Goal: Task Accomplishment & Management: Manage account settings

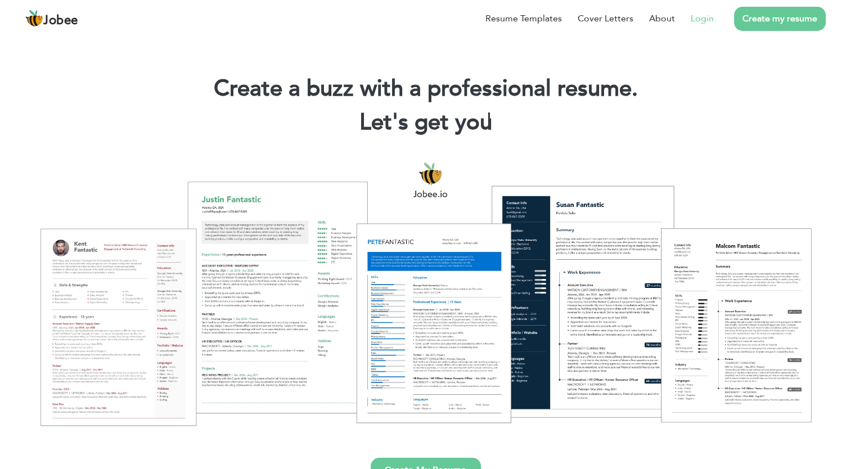
click at [698, 16] on link "Login" at bounding box center [702, 19] width 23 height 14
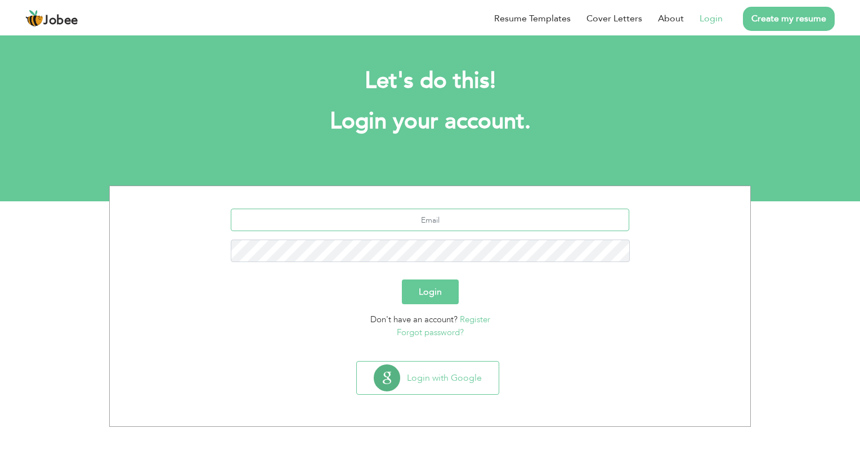
click at [425, 217] on input "text" at bounding box center [430, 220] width 399 height 23
type input "[EMAIL_ADDRESS][DOMAIN_NAME]"
click at [402, 280] on button "Login" at bounding box center [430, 292] width 57 height 25
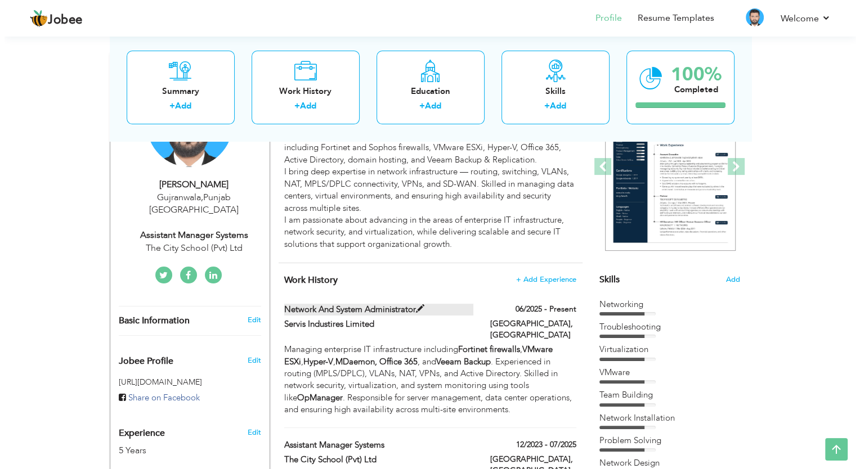
scroll to position [159, 0]
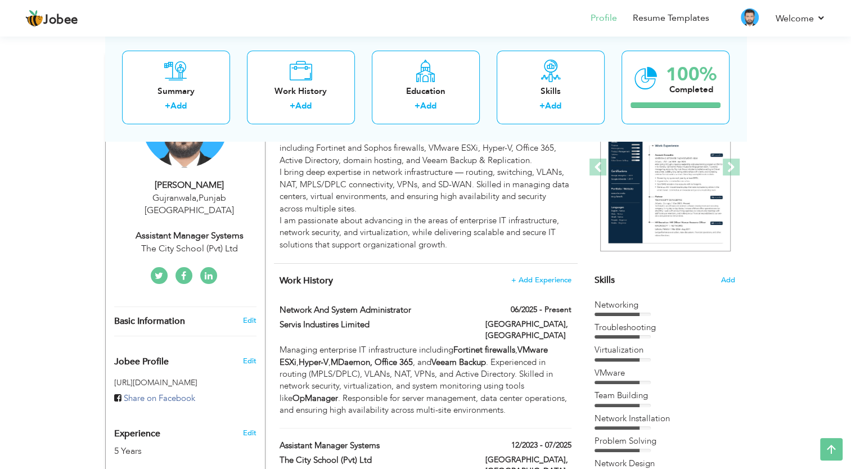
click at [215, 230] on div "Assistant Manager Systems" at bounding box center [189, 236] width 151 height 13
type input "Usman"
type input "Mehmood"
type input "03002620552"
select select "number:166"
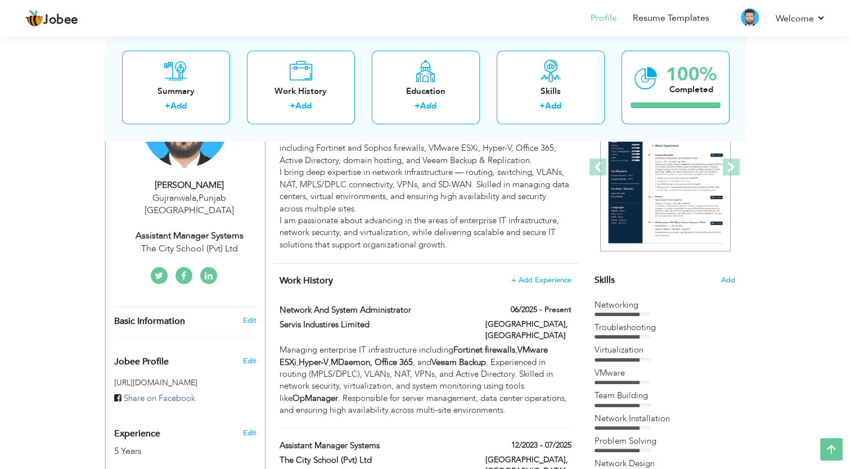
type input "Punjab"
type input "Gujranwala"
select select "number:7"
type input "The City School (Pvt) Ltd"
type input "Assistant Manager Systems"
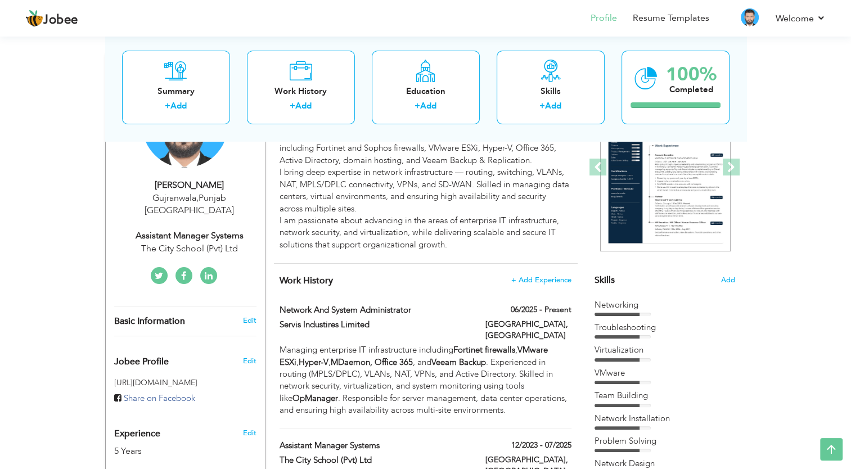
type input "https://www.linkedin.com/in/usmanmehmood025/"
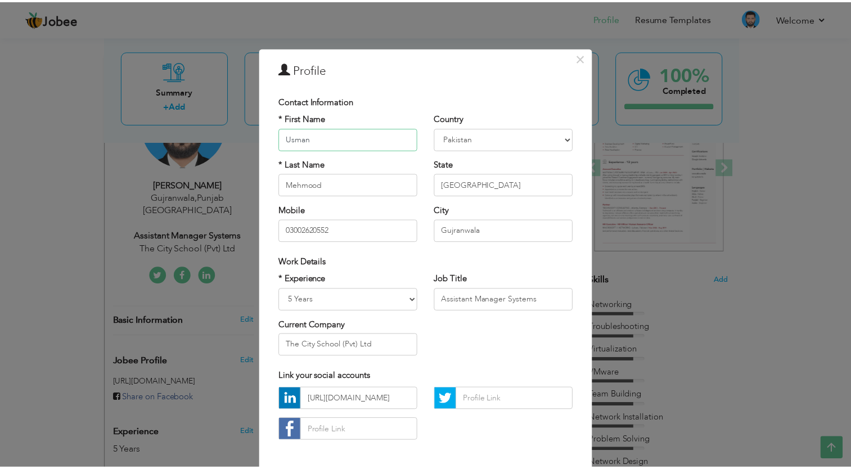
scroll to position [49, 0]
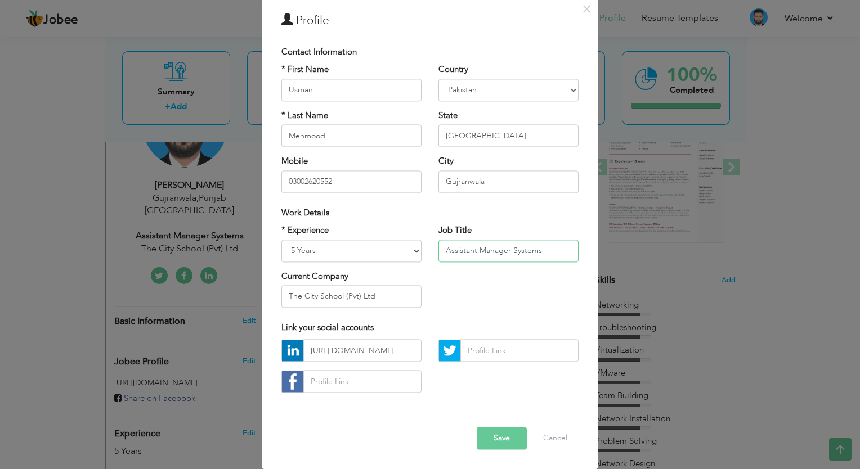
drag, startPoint x: 551, startPoint y: 254, endPoint x: 368, endPoint y: 240, distance: 183.9
click at [368, 240] on div "* Experience Entry Level Less than 1 Year 1 Year 2 Years 3 Years 4 Years 5 Year…" at bounding box center [430, 271] width 314 height 92
type input "Network and System Administrator"
drag, startPoint x: 381, startPoint y: 291, endPoint x: 169, endPoint y: 266, distance: 213.6
click at [169, 266] on div "× Profile Contact Information * First Name Usman * Last Name Mehmood" at bounding box center [430, 234] width 860 height 469
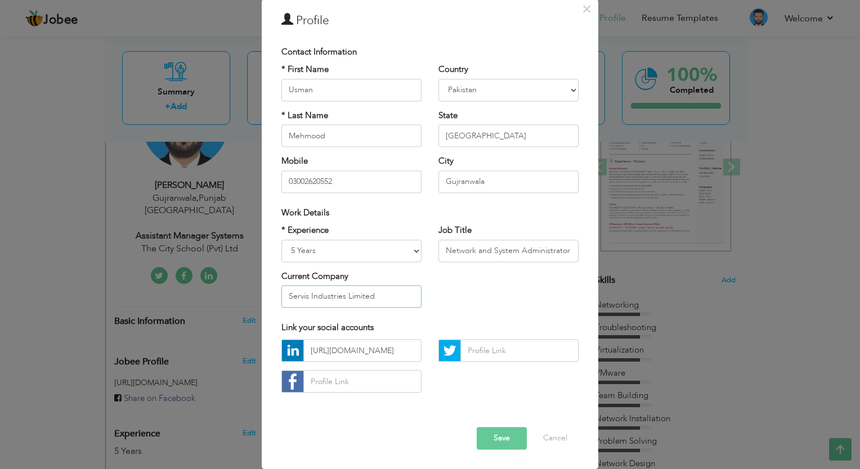
type input "Servis Industries Limited"
click at [488, 281] on div "* Experience Entry Level Less than 1 Year 1 Year 2 Years 3 Years 4 Years 5 Year…" at bounding box center [430, 271] width 314 height 92
click at [496, 448] on button "Save" at bounding box center [502, 439] width 50 height 23
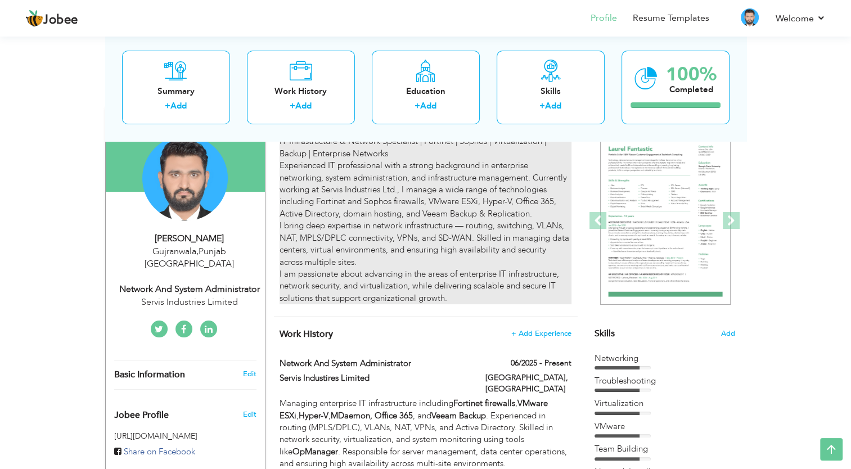
scroll to position [42, 0]
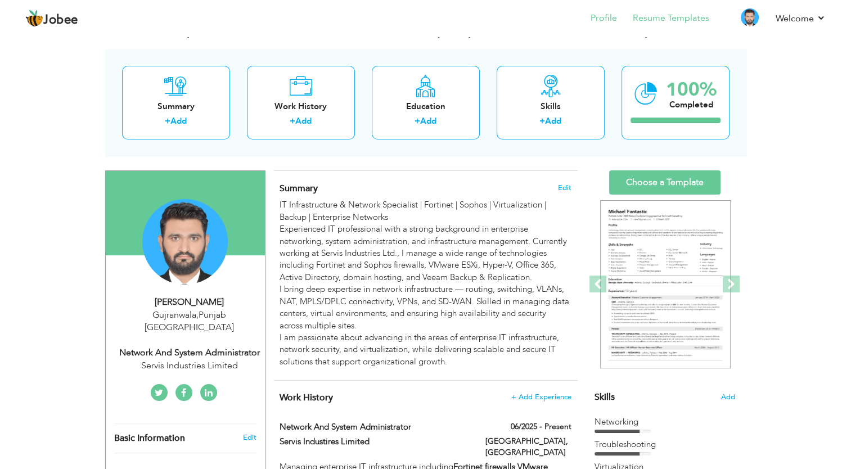
click at [669, 10] on li "Resume Templates" at bounding box center [663, 19] width 92 height 30
click at [664, 24] on link "Resume Templates" at bounding box center [671, 18] width 77 height 13
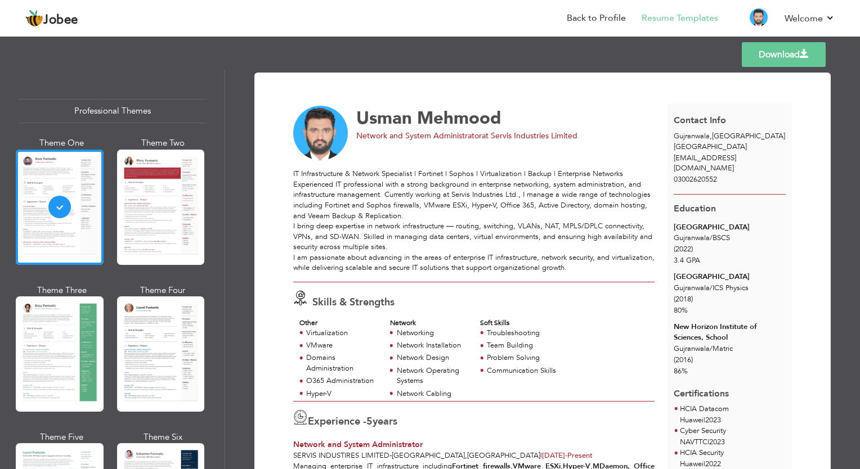
click at [810, 64] on link "Download" at bounding box center [784, 54] width 84 height 25
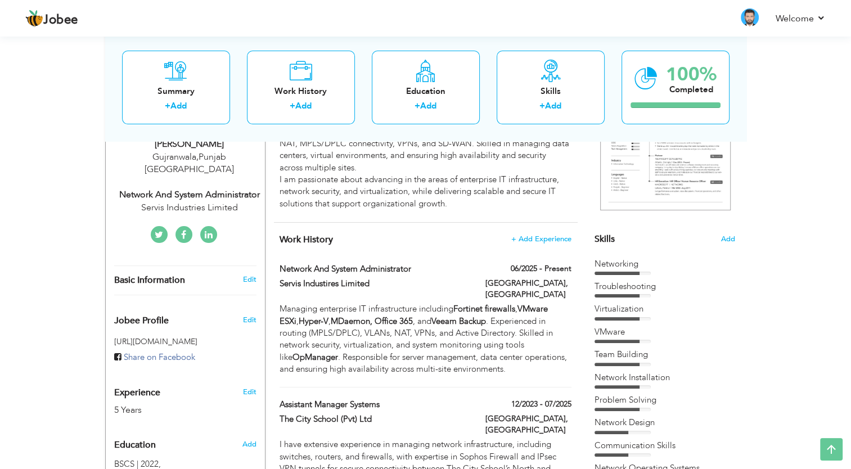
scroll to position [42, 0]
